Goal: Task Accomplishment & Management: Complete application form

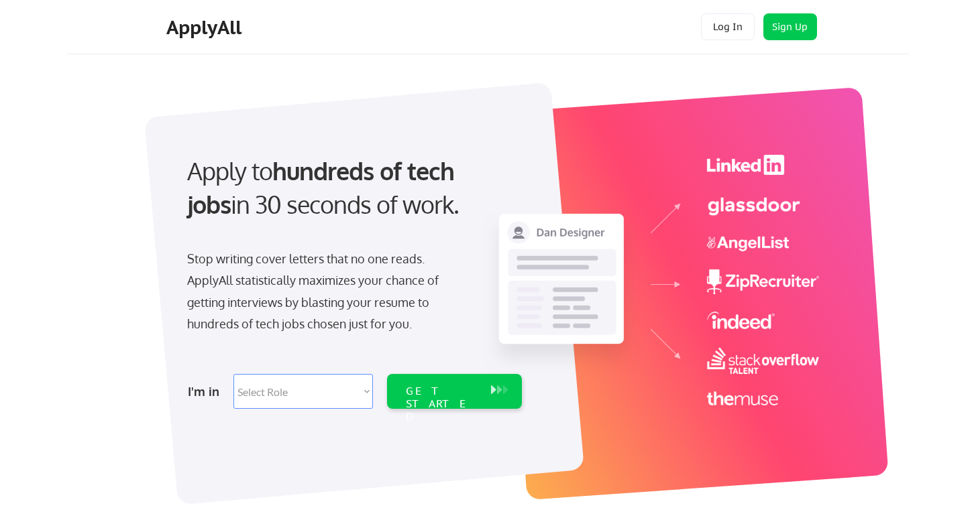
click at [301, 389] on select "Select Role Software Engineering Product Management Customer Success Sales UI/U…" at bounding box center [302, 391] width 139 height 35
click at [783, 28] on button "Sign Up" at bounding box center [790, 26] width 54 height 27
click at [733, 26] on button "Log In" at bounding box center [728, 26] width 54 height 27
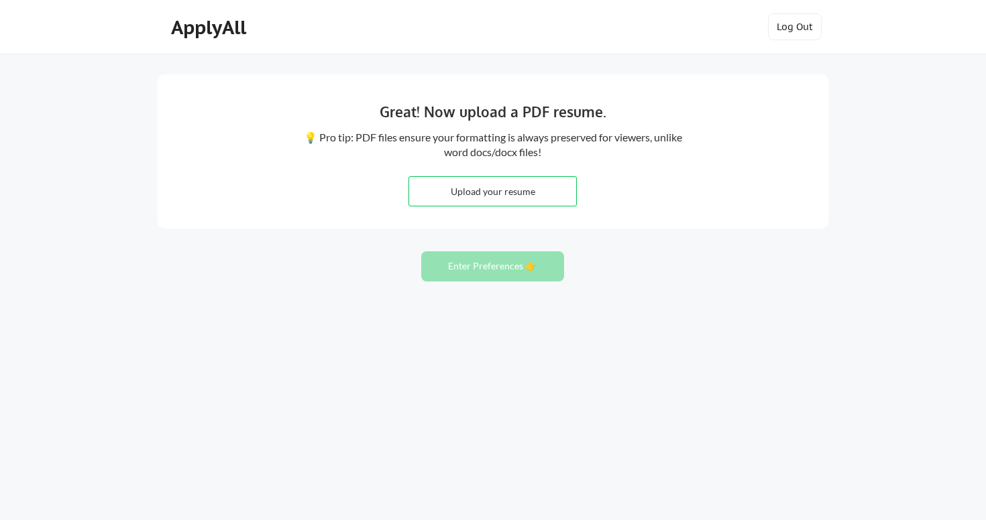
click at [456, 193] on input "file" at bounding box center [492, 191] width 167 height 29
type input "C:\fakepath\Senthilkumaran_Kachapalayam-CV (1).pdf"
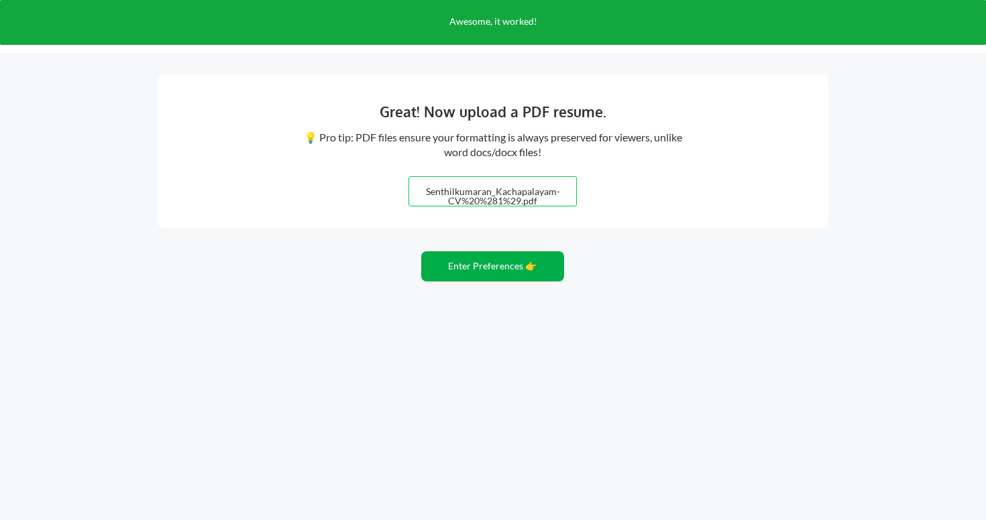
click at [511, 276] on button "Enter Preferences 👉" at bounding box center [492, 266] width 143 height 30
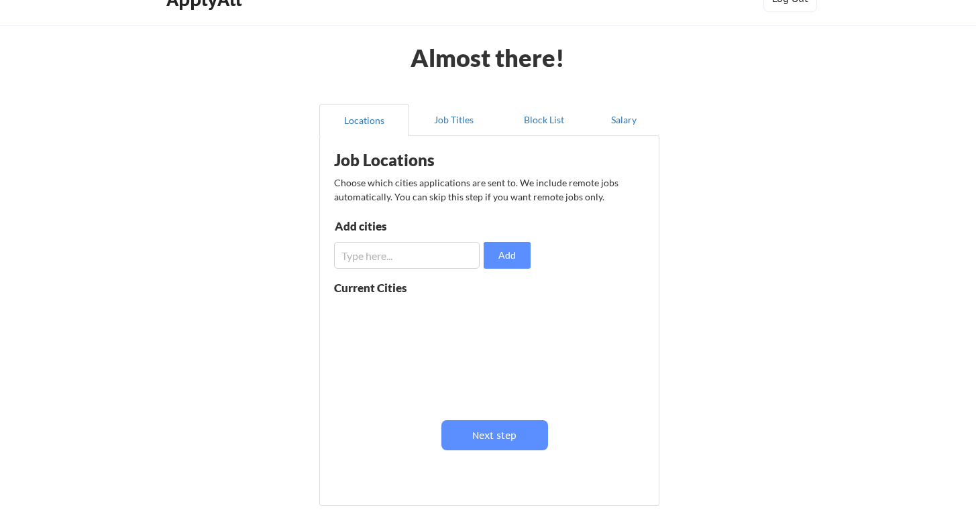
scroll to position [9, 0]
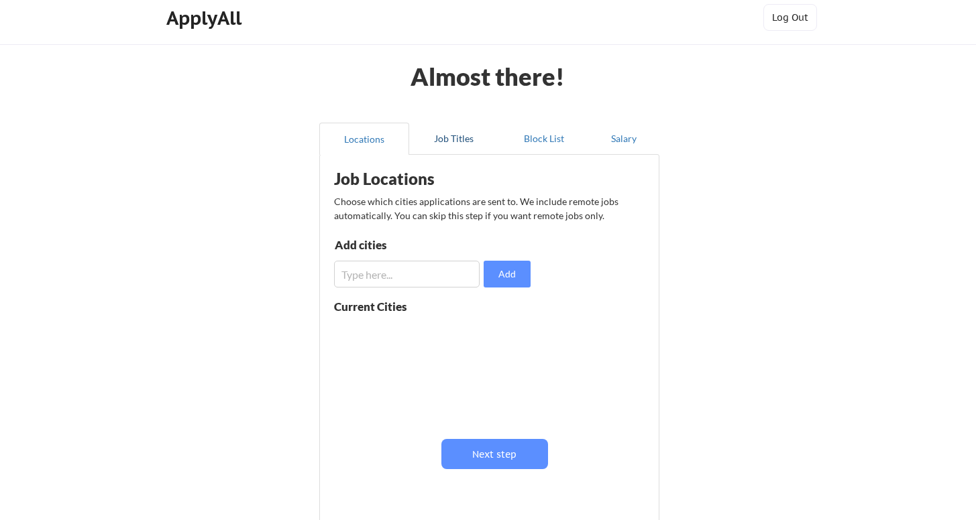
click at [477, 135] on button "Job Titles" at bounding box center [454, 139] width 90 height 32
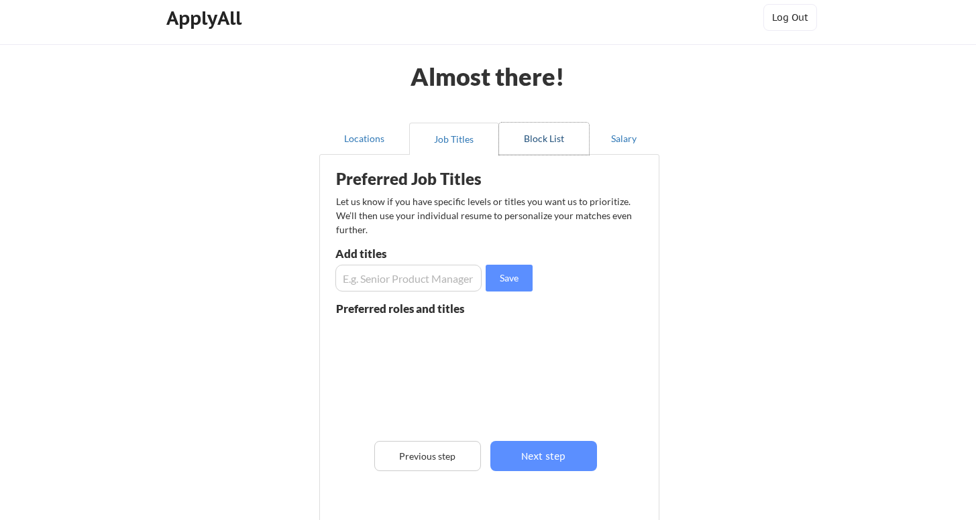
click at [554, 127] on button "Block List" at bounding box center [544, 139] width 90 height 32
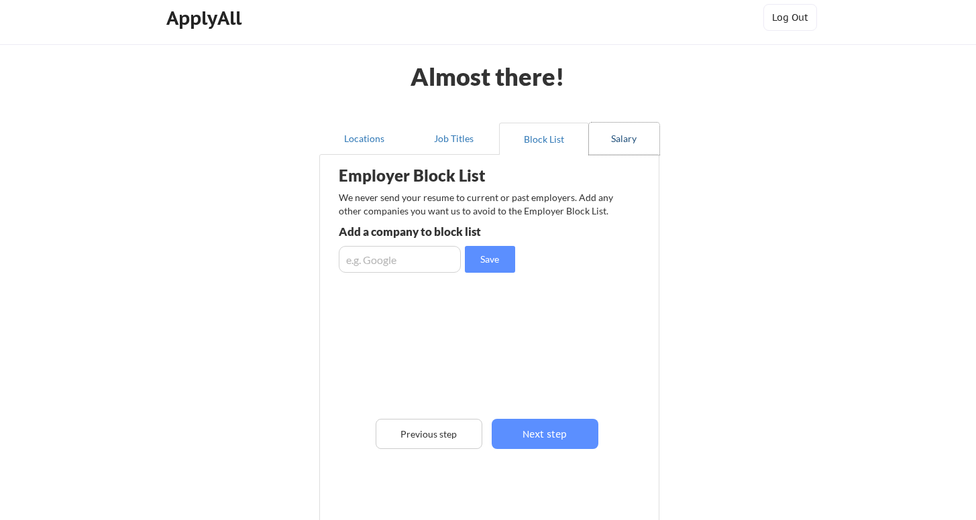
click at [624, 129] on button "Salary" at bounding box center [624, 139] width 70 height 32
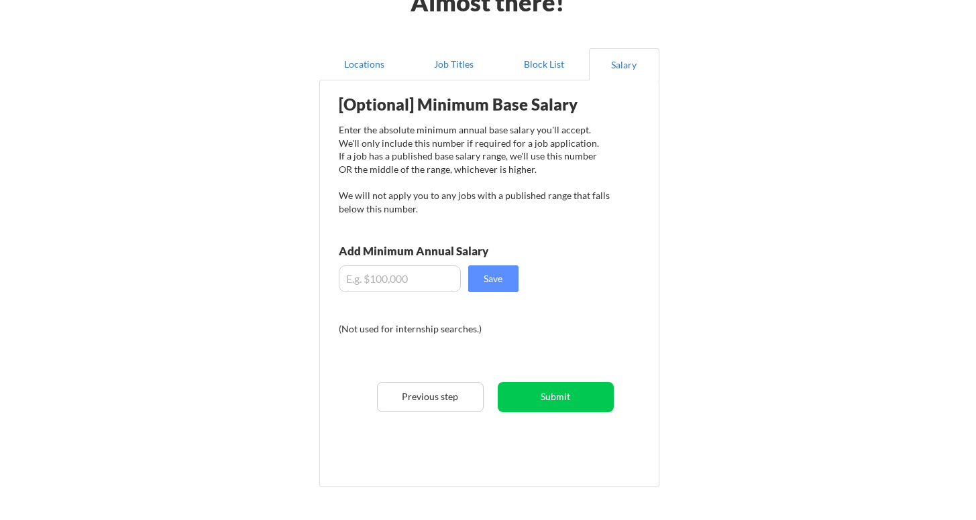
scroll to position [0, 0]
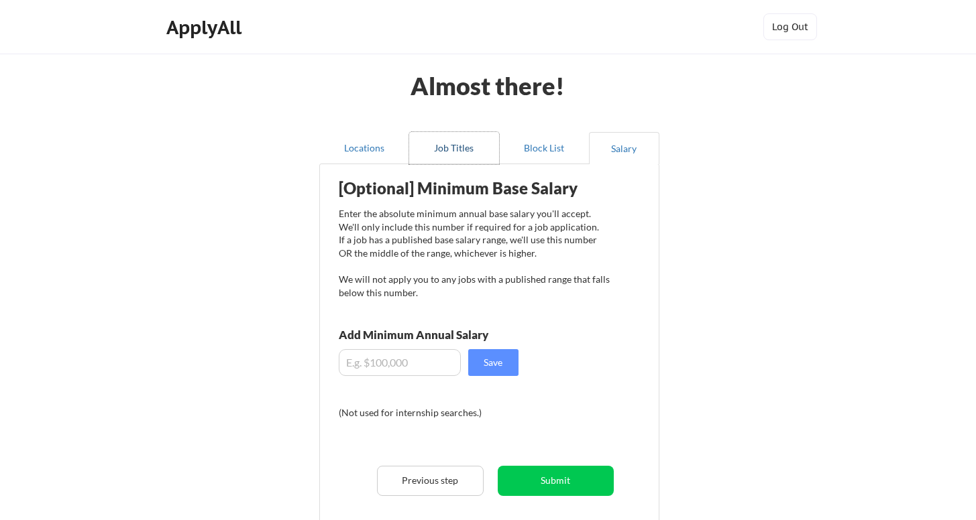
click at [456, 152] on button "Job Titles" at bounding box center [454, 148] width 90 height 32
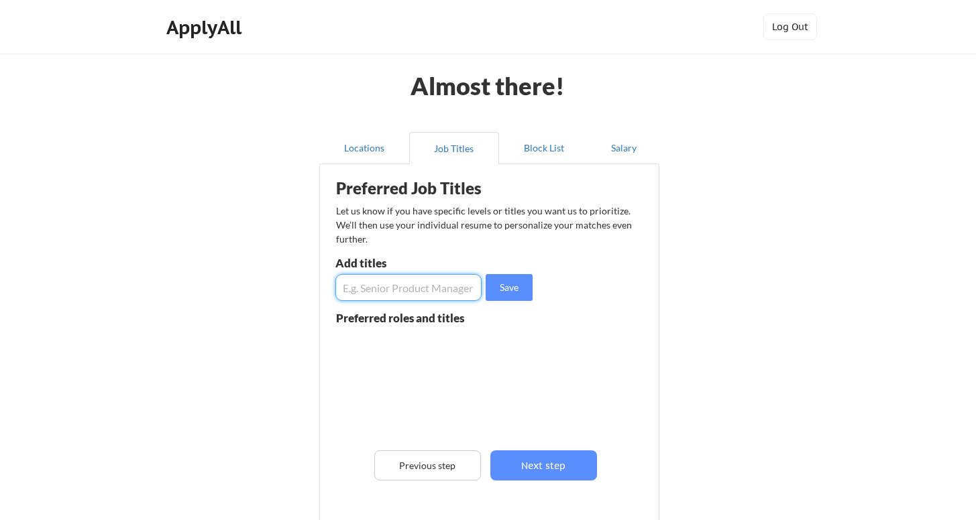
click at [392, 292] on input "input" at bounding box center [408, 287] width 146 height 27
type input "C"
type input "CAD Tools Developer"
click at [493, 284] on button "Save" at bounding box center [508, 287] width 47 height 27
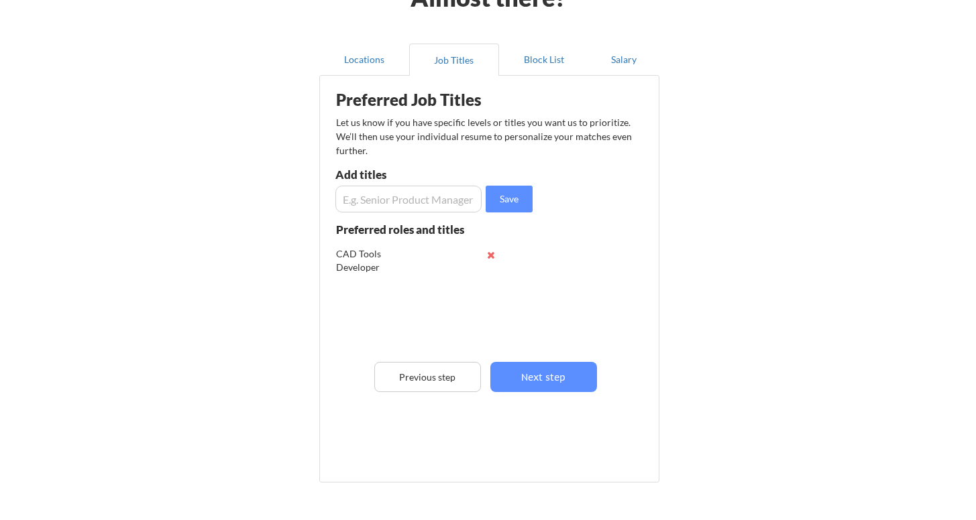
scroll to position [86, 0]
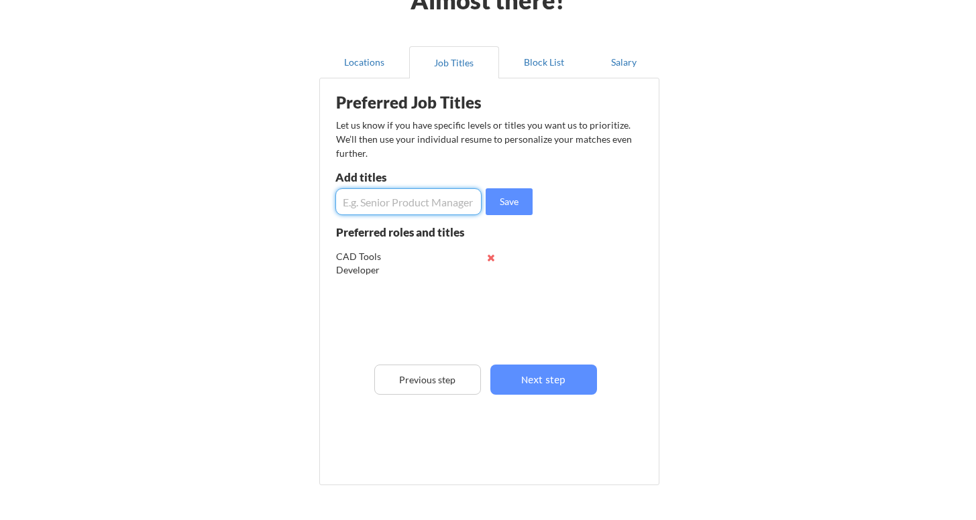
click at [418, 214] on input "input" at bounding box center [408, 201] width 146 height 27
type input "Design Engineer"
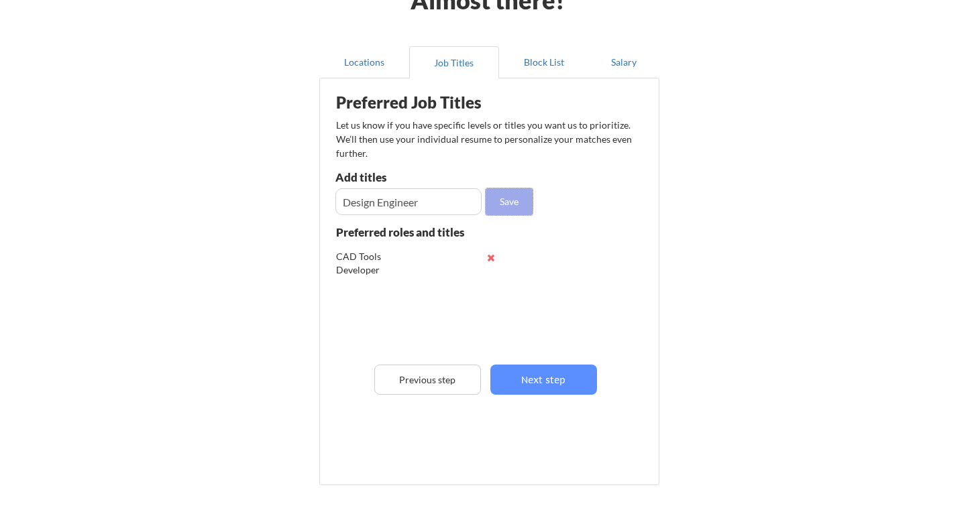
click at [512, 203] on button "Save" at bounding box center [508, 201] width 47 height 27
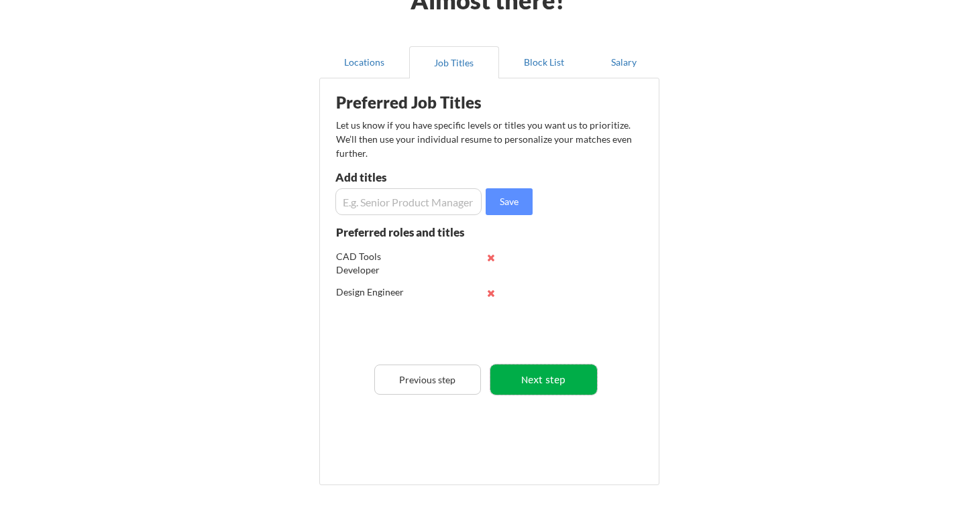
click at [533, 365] on button "Next step" at bounding box center [543, 380] width 107 height 30
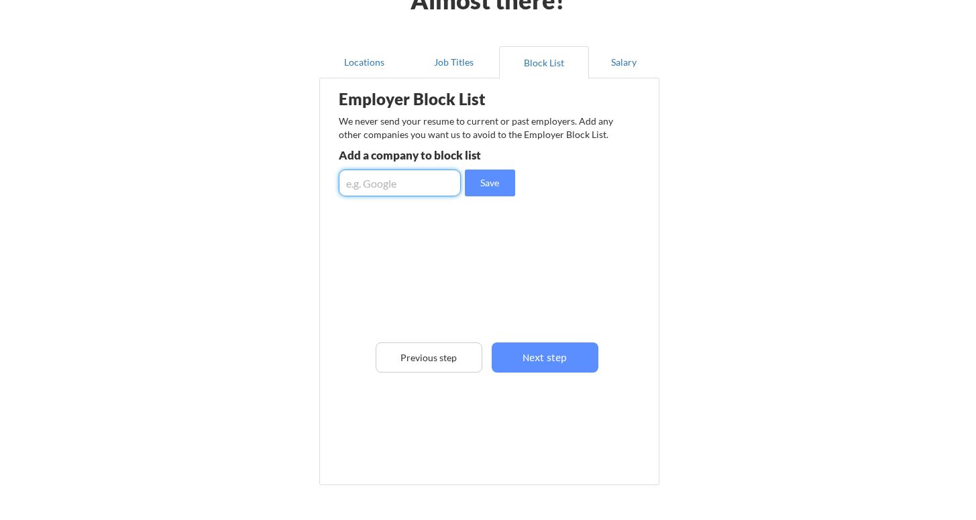
click at [406, 188] on input "input" at bounding box center [400, 183] width 122 height 27
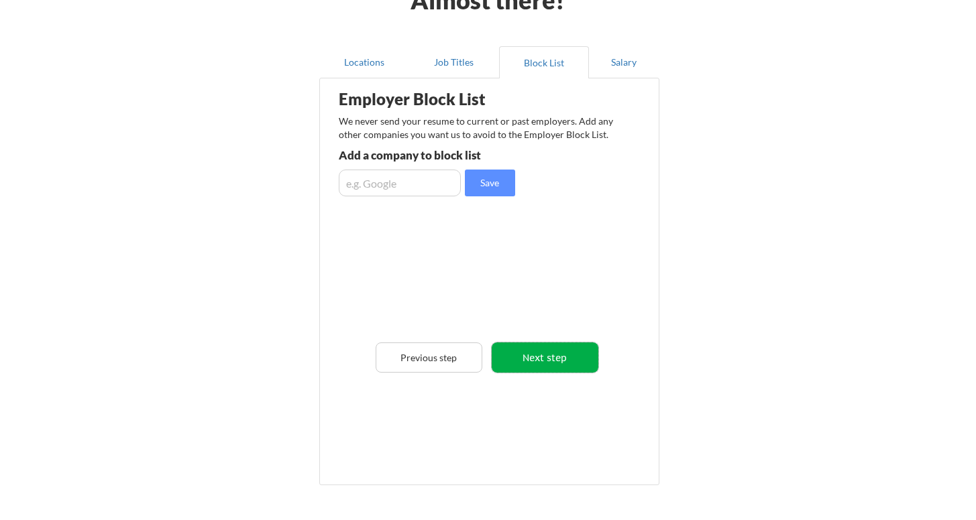
click at [555, 357] on button "Next step" at bounding box center [545, 358] width 107 height 30
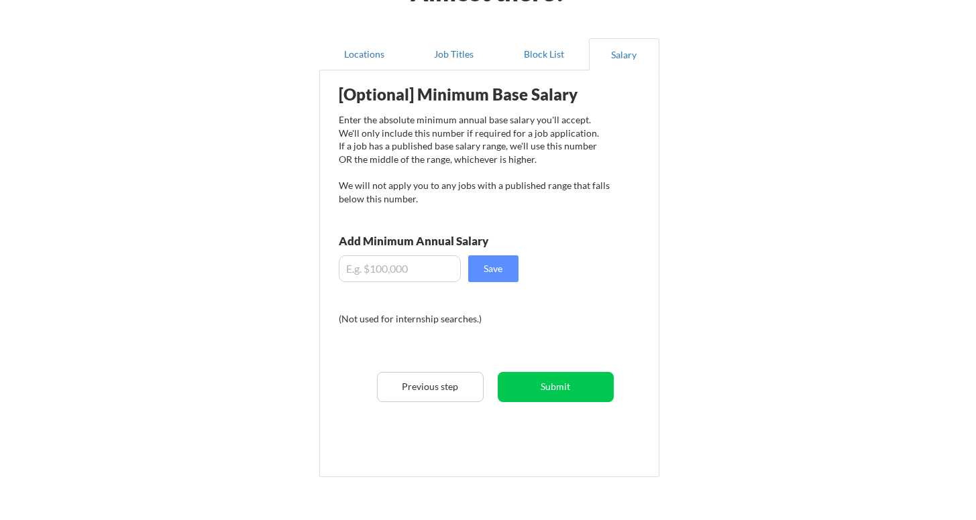
scroll to position [96, 0]
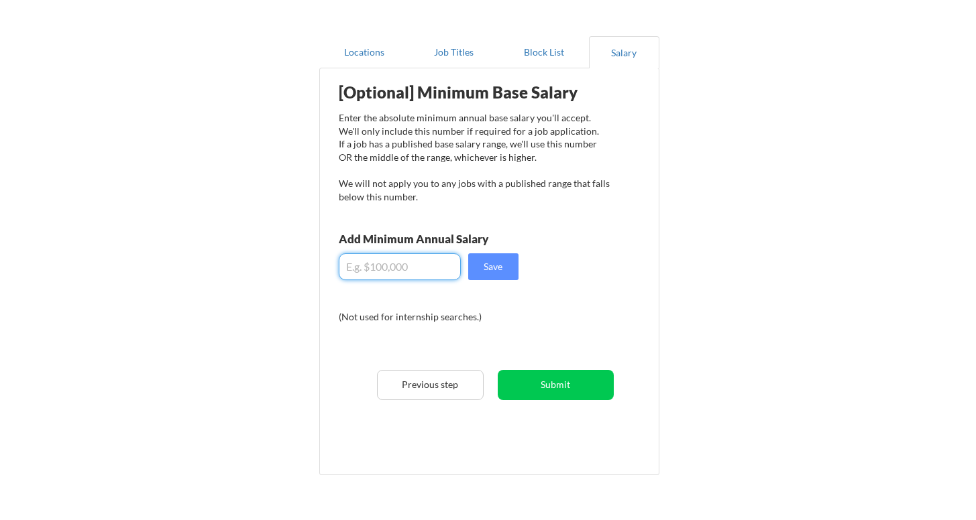
click at [436, 266] on input "input" at bounding box center [400, 266] width 122 height 27
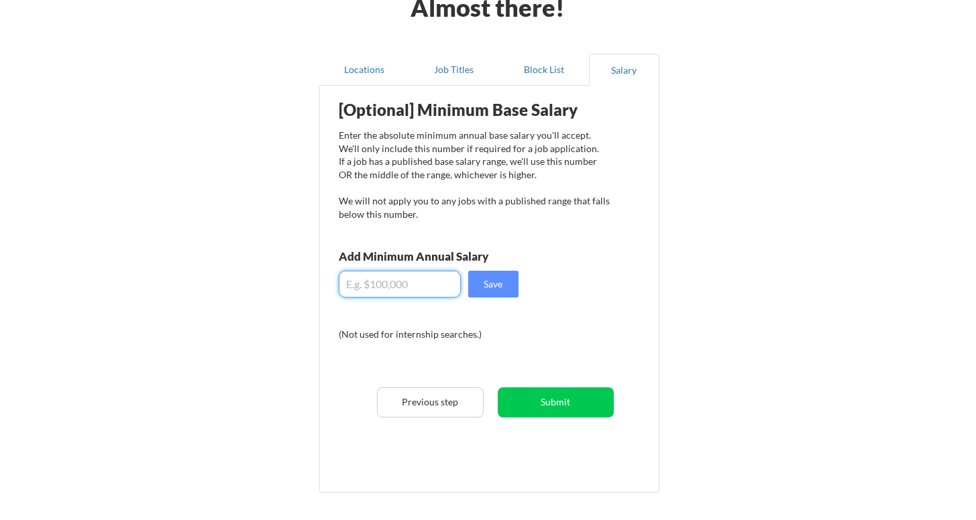
scroll to position [0, 0]
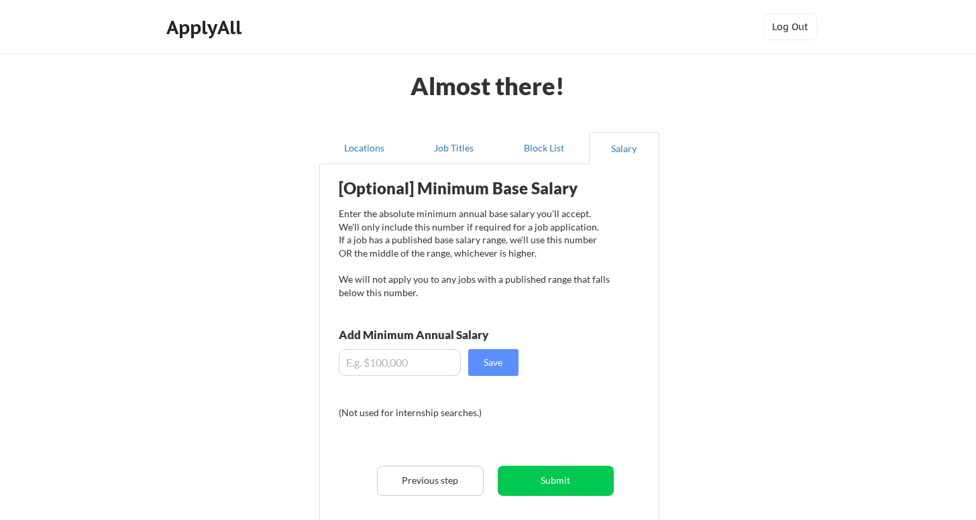
click at [772, 223] on div "Almost there! Locations Job Titles Block List Salary Employer Block List We nev…" at bounding box center [488, 347] width 976 height 694
click at [803, 30] on button "Log Out" at bounding box center [790, 26] width 54 height 27
